Goal: Information Seeking & Learning: Check status

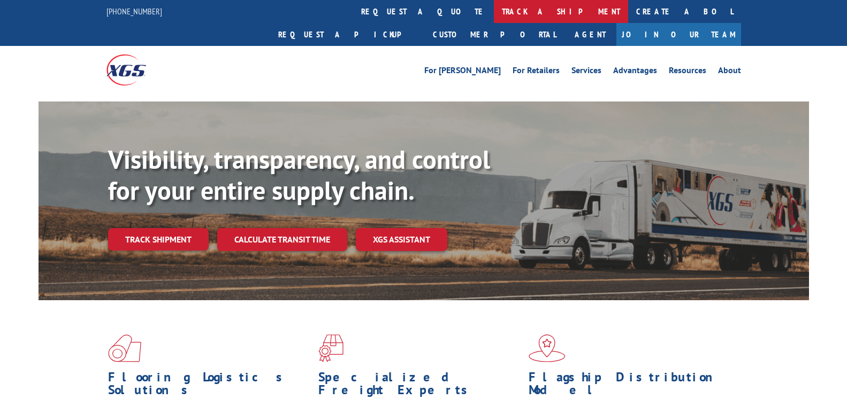
click at [494, 10] on link "track a shipment" at bounding box center [561, 11] width 134 height 23
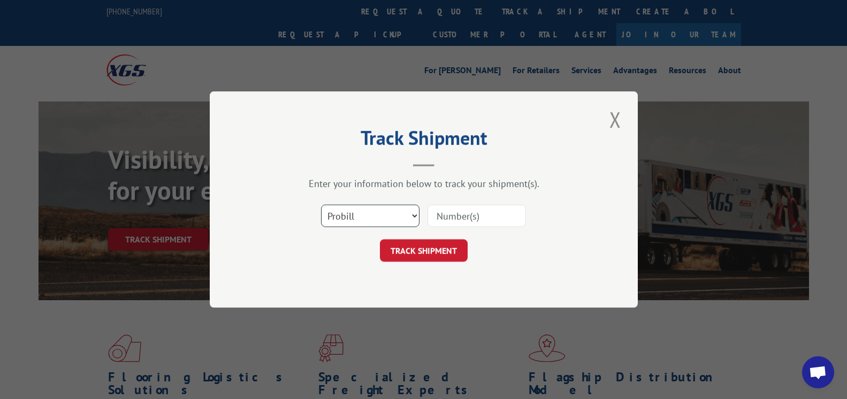
click at [321, 205] on select "Select category... Probill BOL PO" at bounding box center [370, 216] width 98 height 22
click at [365, 217] on select "Select category... Probill BOL PO" at bounding box center [370, 216] width 98 height 22
click at [442, 214] on input at bounding box center [476, 216] width 98 height 22
type input "1755877"
click at [444, 250] on button "TRACK SHIPMENT" at bounding box center [424, 251] width 88 height 22
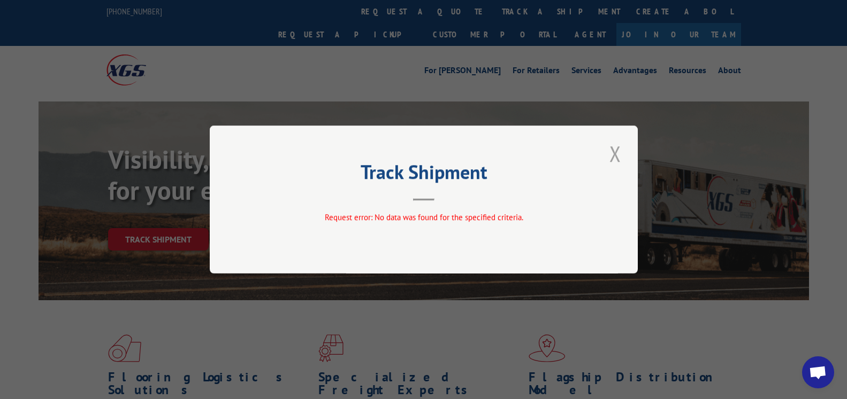
click at [618, 155] on button "Close modal" at bounding box center [615, 153] width 18 height 29
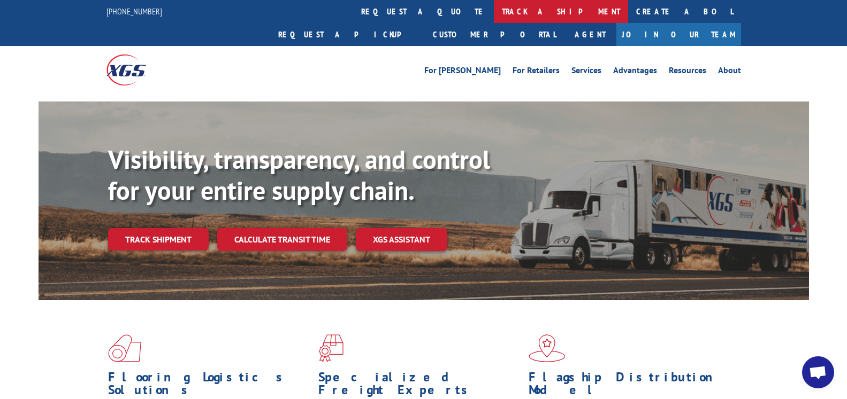
click at [494, 16] on link "track a shipment" at bounding box center [561, 11] width 134 height 23
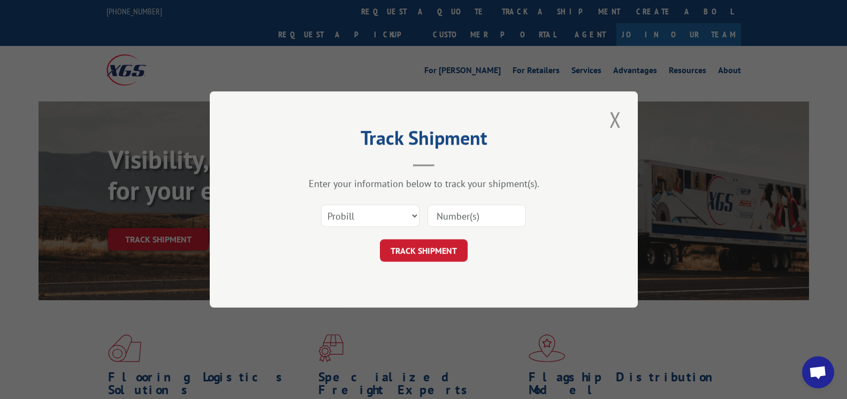
click at [511, 220] on input at bounding box center [476, 216] width 98 height 22
type input "17505877"
click at [408, 251] on button "TRACK SHIPMENT" at bounding box center [424, 251] width 88 height 22
